Goal: Task Accomplishment & Management: Use online tool/utility

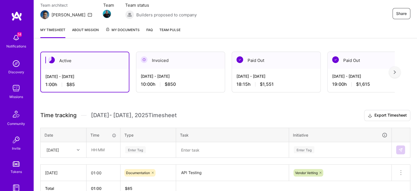
scroll to position [82, 0]
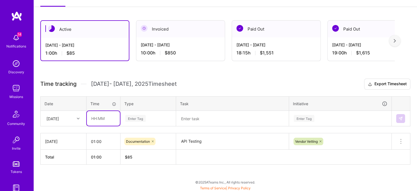
click at [98, 118] on input "text" at bounding box center [103, 118] width 33 height 15
type input "00:15"
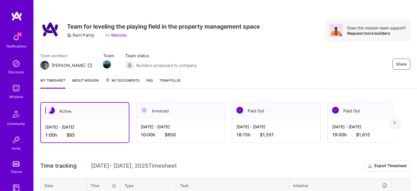
scroll to position [82, 0]
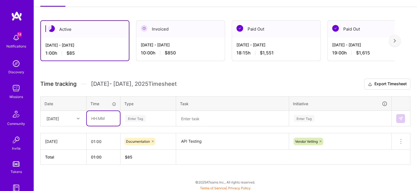
click at [100, 117] on input "text" at bounding box center [103, 118] width 33 height 15
type input "00:15"
click at [146, 114] on div "Enter Tag" at bounding box center [148, 119] width 55 height 14
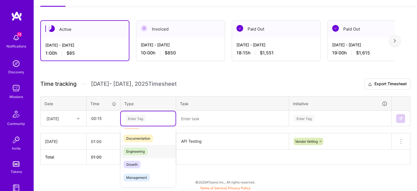
scroll to position [56, 0]
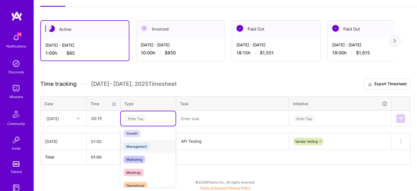
click at [148, 147] on span "Management" at bounding box center [137, 147] width 26 height 8
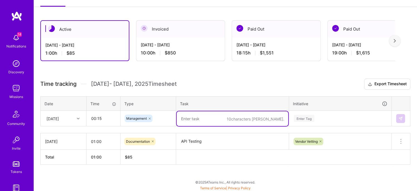
click at [204, 120] on textarea at bounding box center [233, 119] width 112 height 15
type textarea "API vendor discussion"
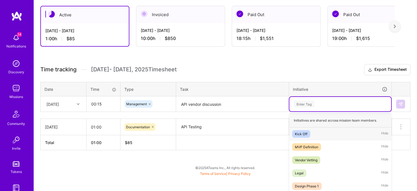
drag, startPoint x: 320, startPoint y: 122, endPoint x: 316, endPoint y: 125, distance: 4.8
click at [316, 112] on div "option Kick Off focused, 1 of 5. 5 results available. Use Up and Down to choose…" at bounding box center [340, 104] width 102 height 14
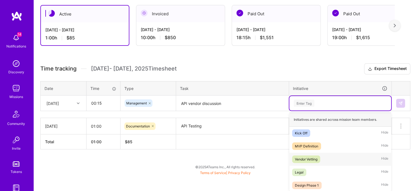
click at [316, 159] on div "Vendor Vetting" at bounding box center [306, 160] width 23 height 6
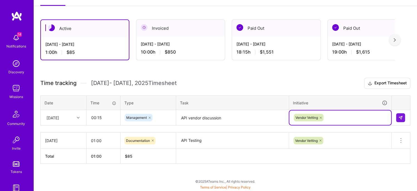
scroll to position [82, 0]
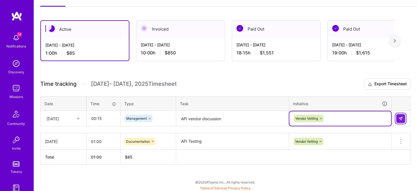
click at [400, 119] on img at bounding box center [400, 119] width 4 height 4
